Goal: Find specific page/section

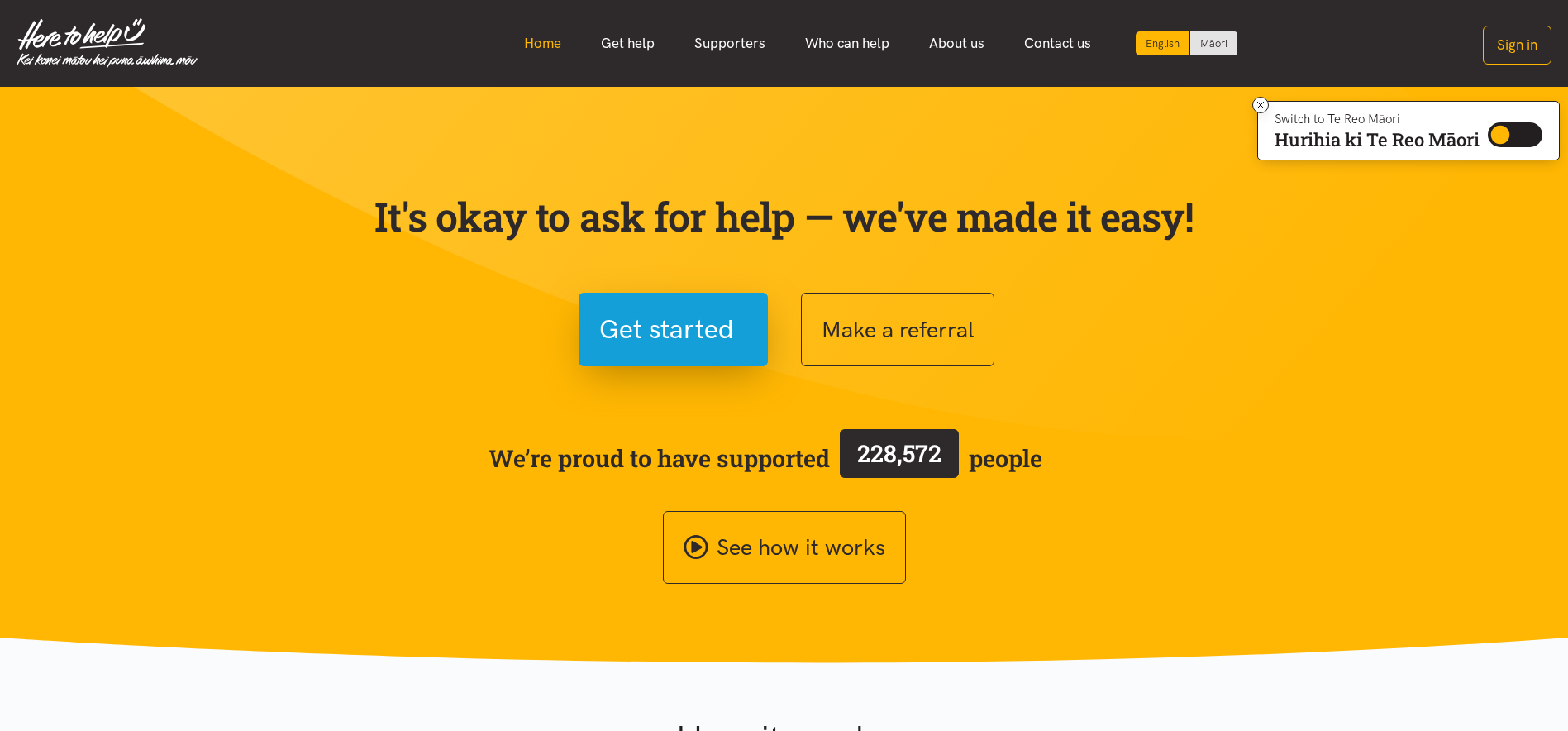
click at [542, 38] on link "Home" at bounding box center [543, 43] width 77 height 35
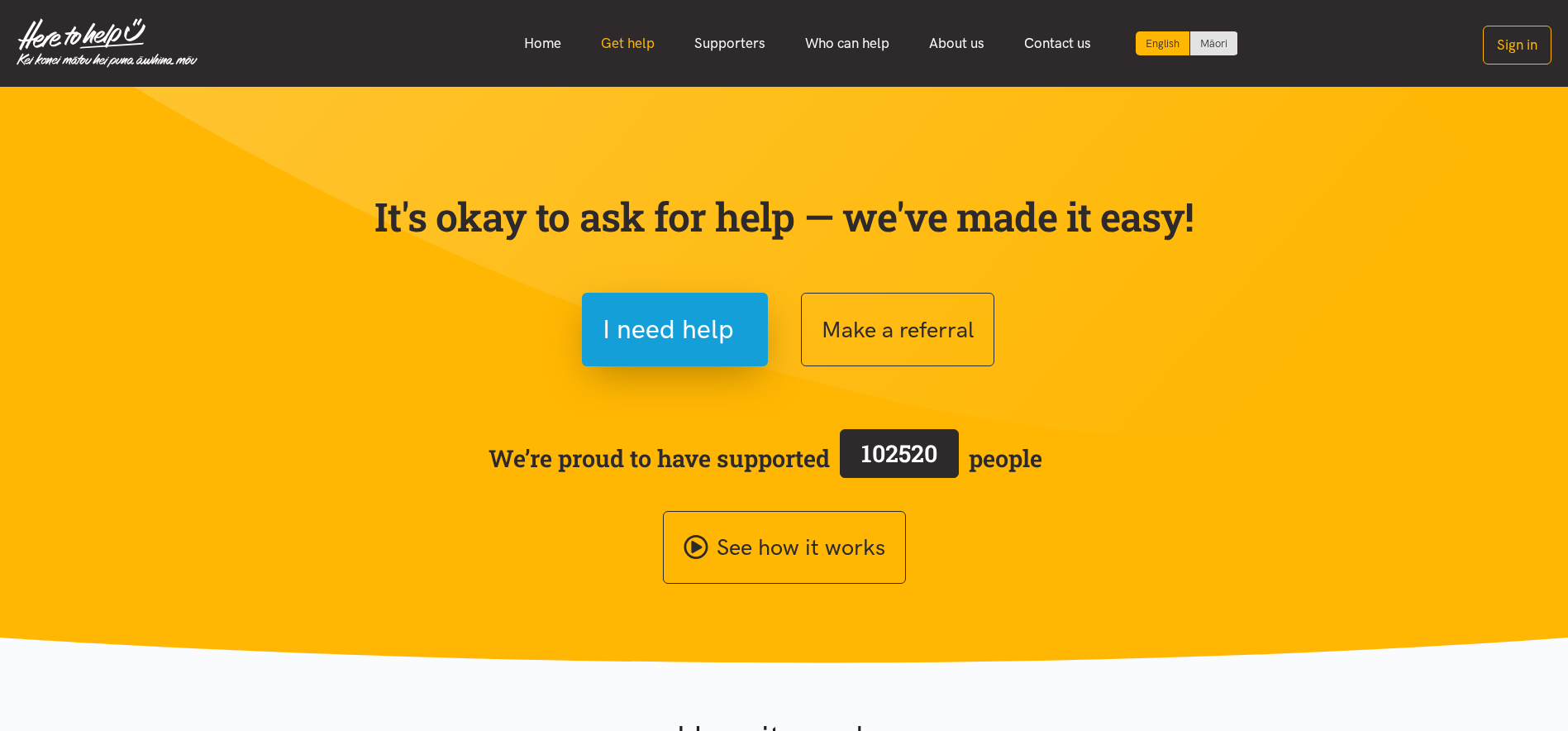
click at [624, 38] on link "Get help" at bounding box center [627, 43] width 93 height 35
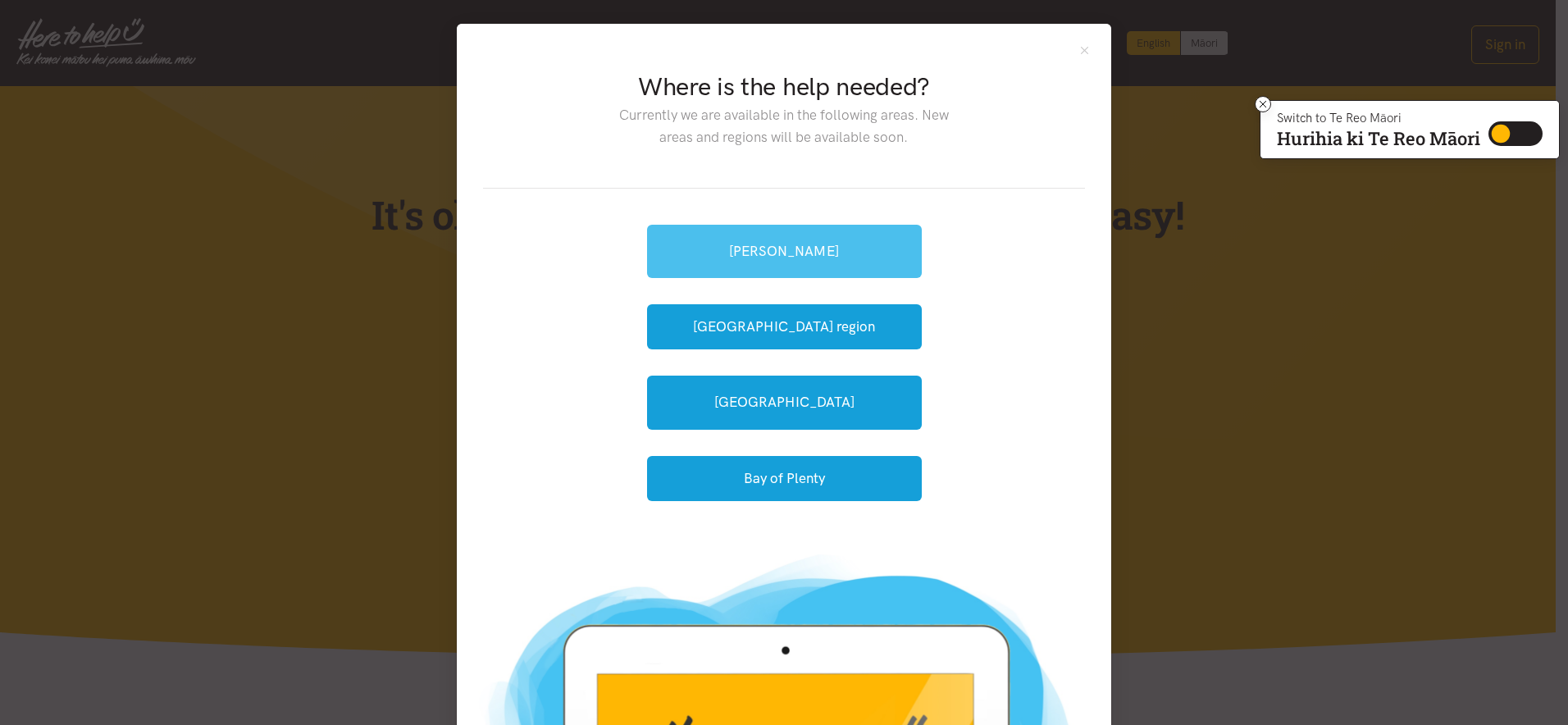
click at [821, 256] on link "[PERSON_NAME]" at bounding box center [784, 251] width 274 height 54
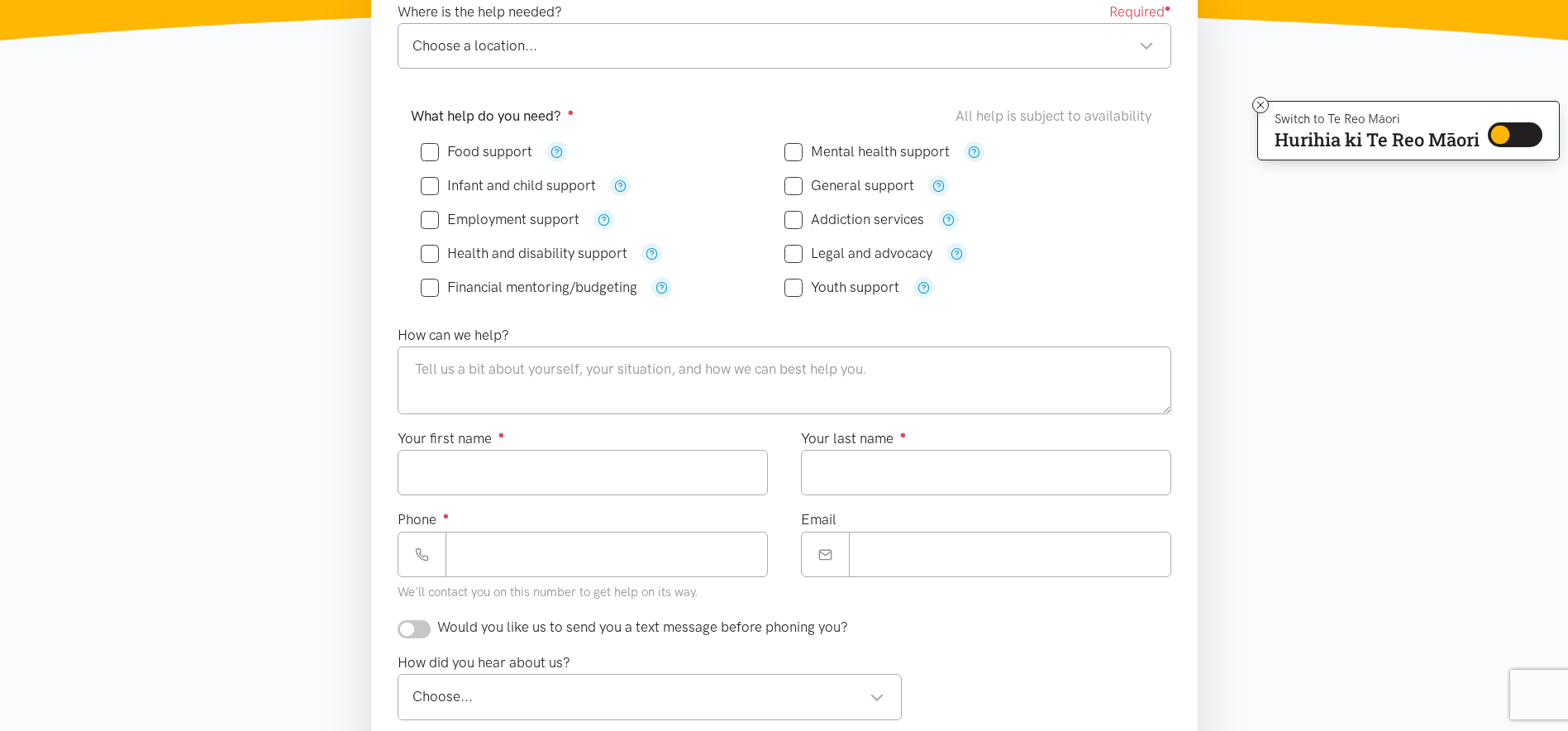
scroll to position [331, 0]
